Goal: Information Seeking & Learning: Understand process/instructions

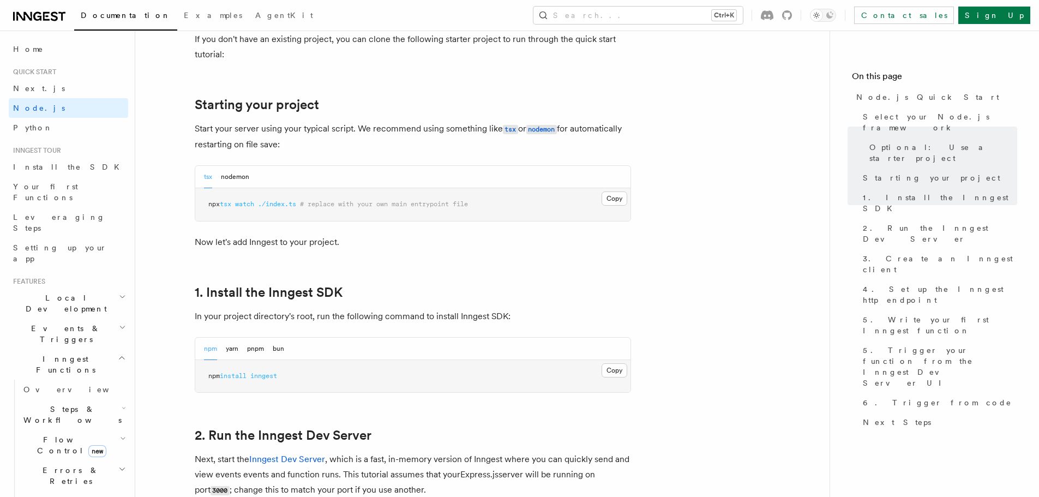
scroll to position [545, 0]
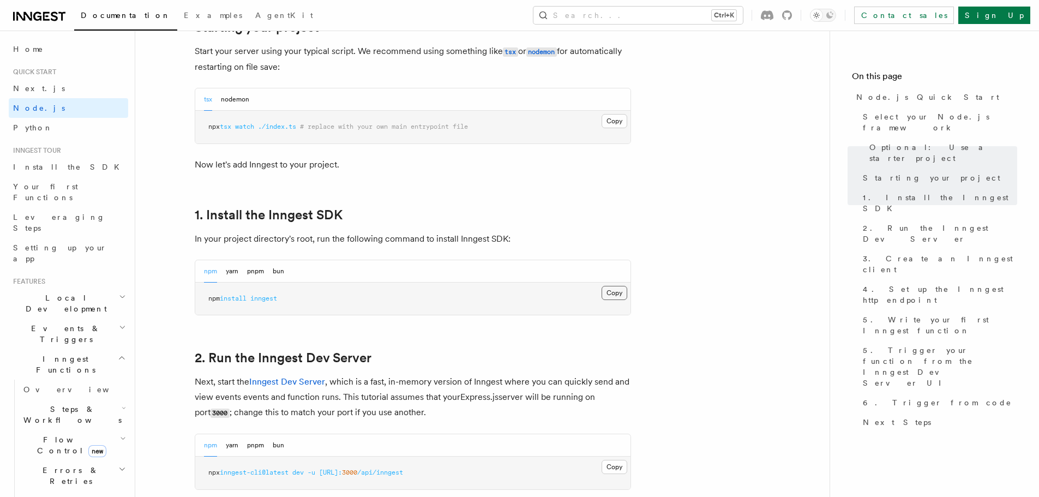
click at [619, 295] on button "Copy Copied" at bounding box center [615, 293] width 26 height 14
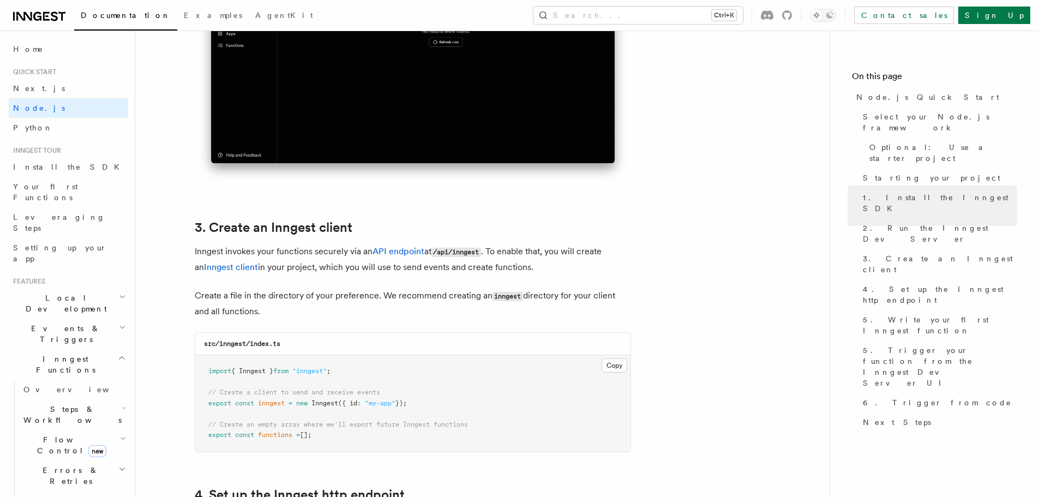
scroll to position [1309, 0]
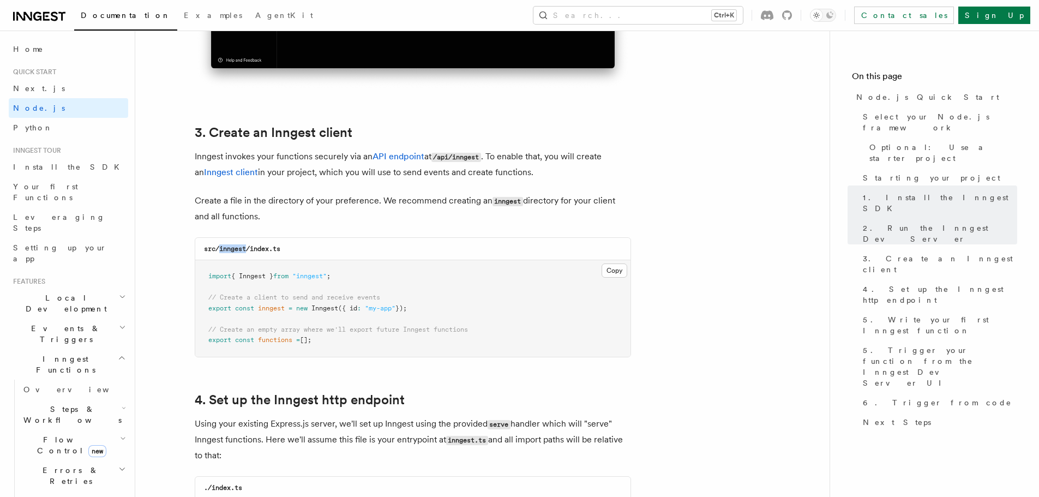
drag, startPoint x: 220, startPoint y: 250, endPoint x: 247, endPoint y: 250, distance: 27.3
click at [247, 250] on code "src/inngest/index.ts" at bounding box center [242, 249] width 76 height 8
copy code "inngest"
click at [605, 272] on button "Copy Copied" at bounding box center [615, 270] width 26 height 14
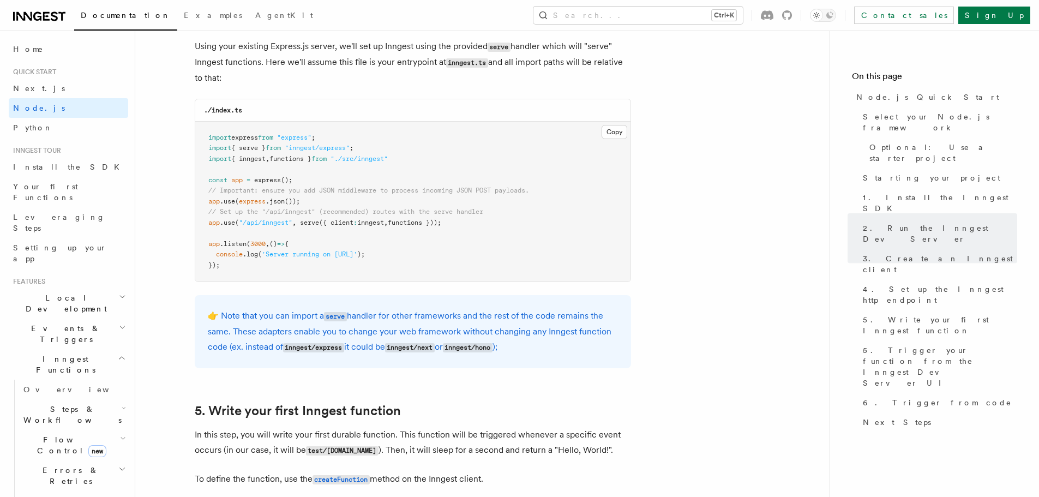
scroll to position [1691, 0]
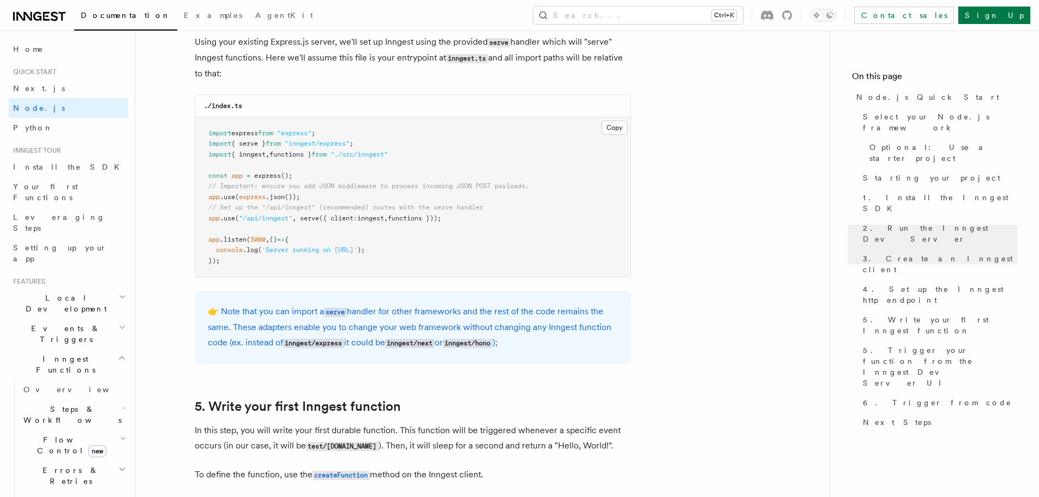
drag, startPoint x: 206, startPoint y: 217, endPoint x: 456, endPoint y: 217, distance: 250.3
click at [456, 217] on pre "import express from "express" ; import { serve } from "inngest/express" ; impor…" at bounding box center [412, 197] width 435 height 160
copy span "app .use ( "/api/inngest" , serve ({ client : inngest , functions }));"
drag, startPoint x: 411, startPoint y: 152, endPoint x: 204, endPoint y: 146, distance: 207.3
click at [204, 146] on pre "import express from "express" ; import { serve } from "inngest/express" ; impor…" at bounding box center [412, 197] width 435 height 160
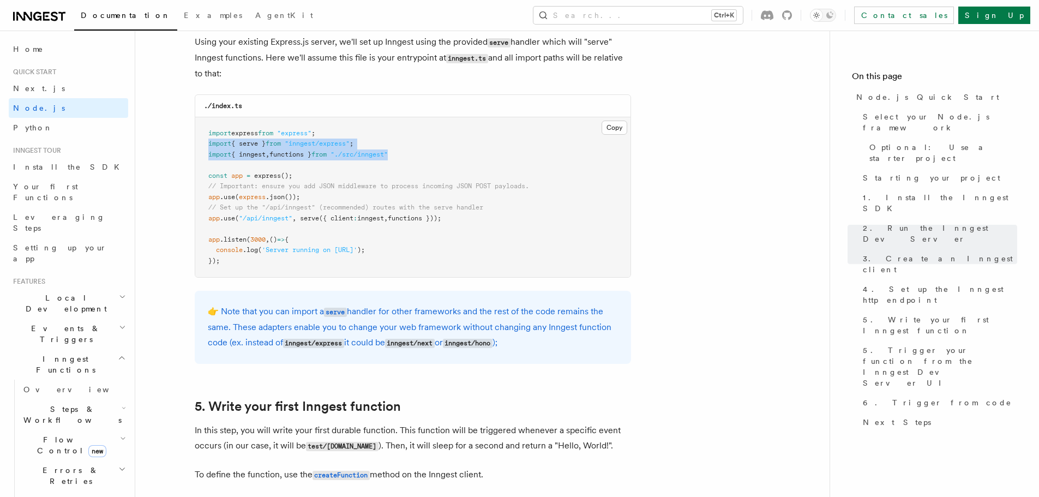
copy code "import { serve } from "inngest/express" ; import { inngest , functions } from "…"
click at [1007, 15] on link "Sign Up" at bounding box center [994, 15] width 72 height 17
